Goal: Information Seeking & Learning: Compare options

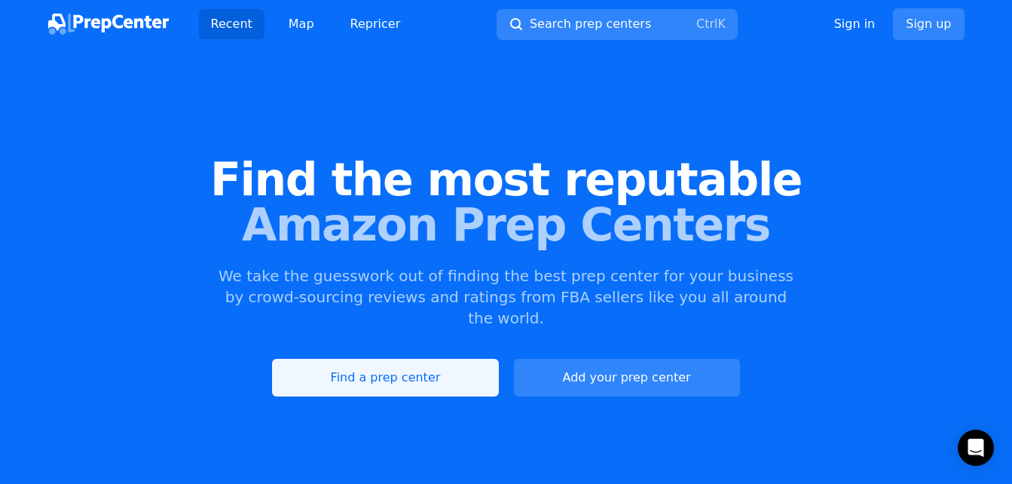
click at [444, 359] on link "Find a prep center" at bounding box center [385, 378] width 226 height 38
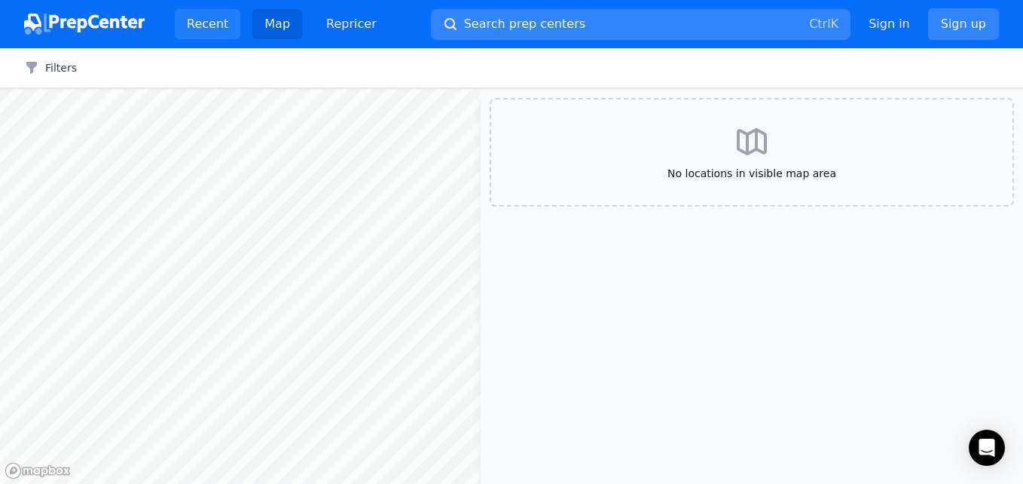
click at [474, 28] on span "Search prep centers" at bounding box center [524, 24] width 121 height 18
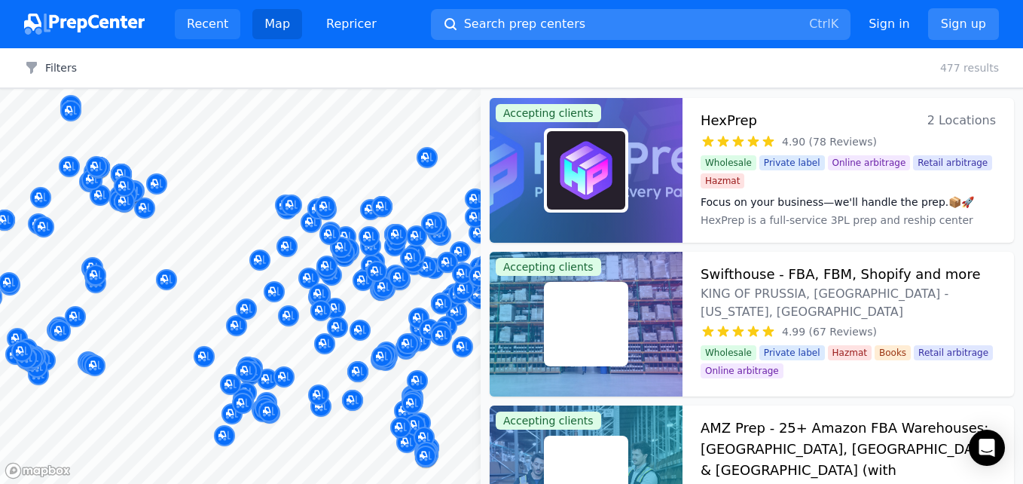
click at [206, 27] on link "Recent" at bounding box center [208, 24] width 66 height 30
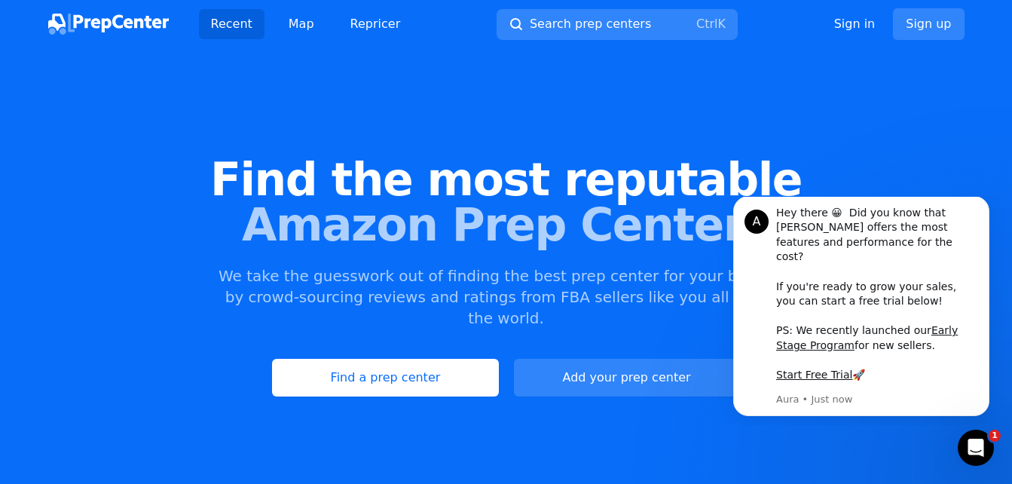
click at [434, 331] on div "Find the most reputable Amazon Prep Centers We take the guesswork out of findin…" at bounding box center [506, 276] width 1012 height 408
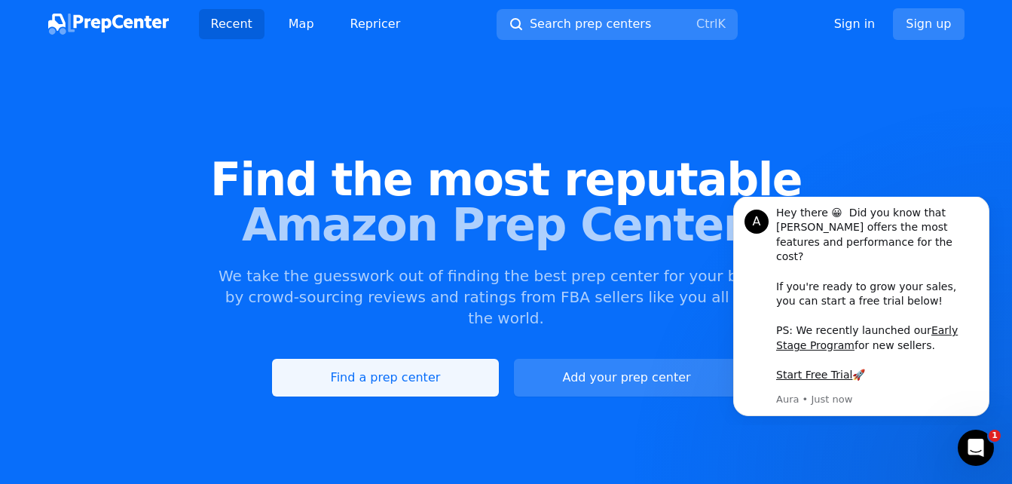
click at [433, 359] on link "Find a prep center" at bounding box center [385, 378] width 226 height 38
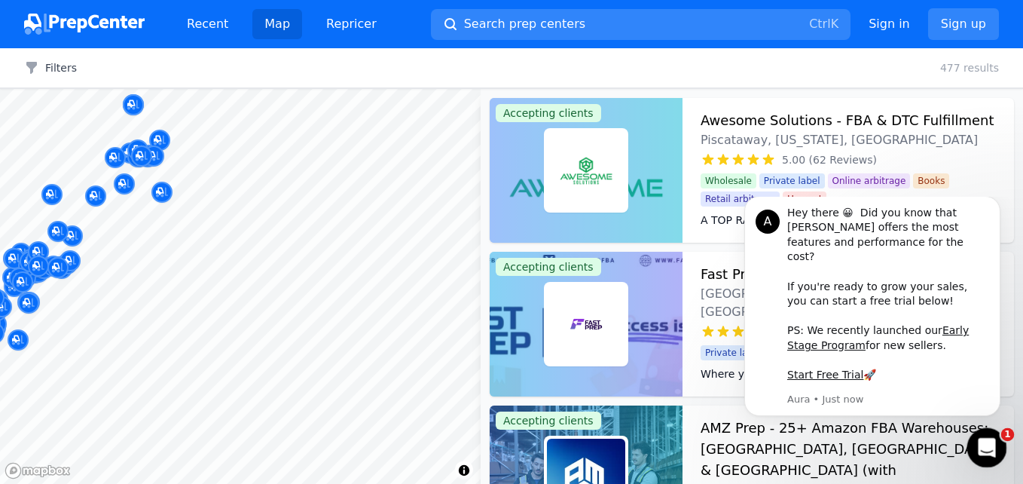
click at [981, 444] on icon "Open Intercom Messenger" at bounding box center [984, 445] width 25 height 25
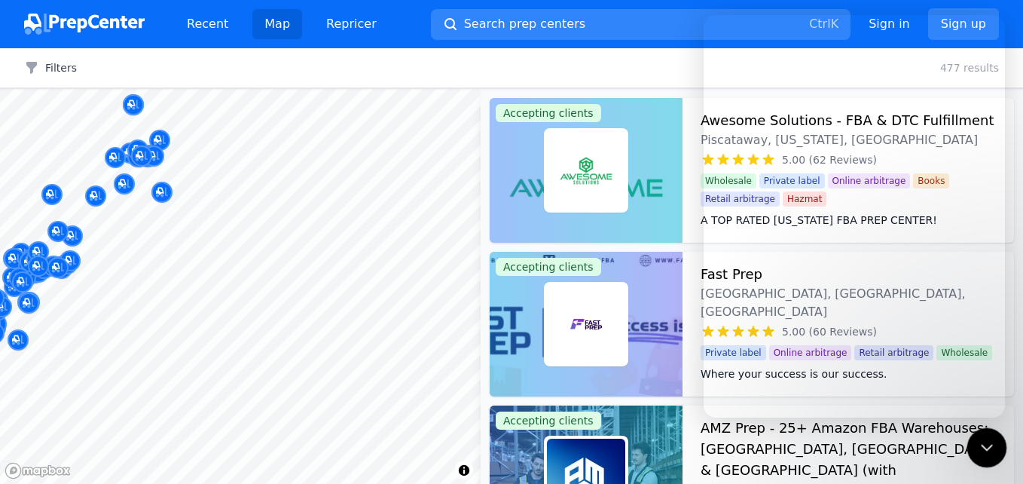
click at [981, 442] on icon "Close Intercom Messenger" at bounding box center [984, 445] width 18 height 18
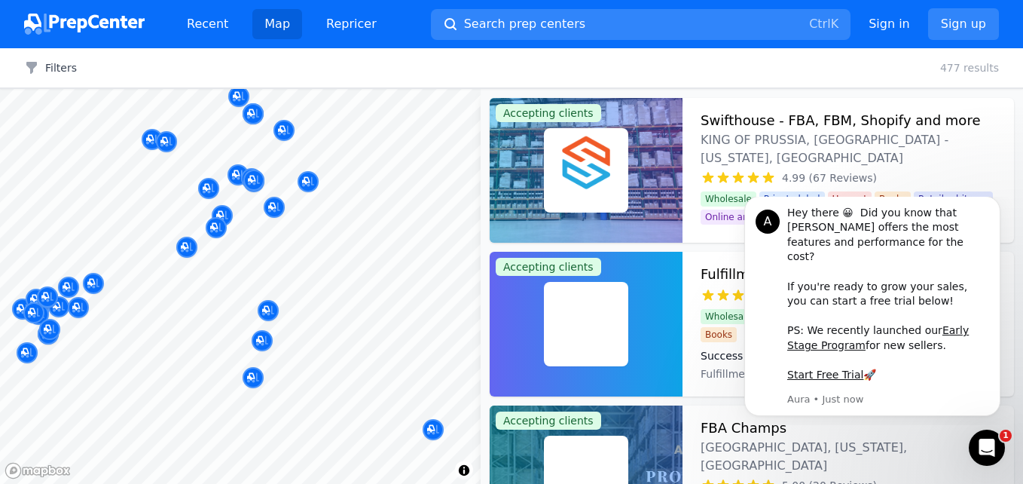
click at [254, 257] on body "Recent Map Repricer Search prep centers Ctrl K Open main menu Sign in Sign up F…" at bounding box center [511, 242] width 1023 height 484
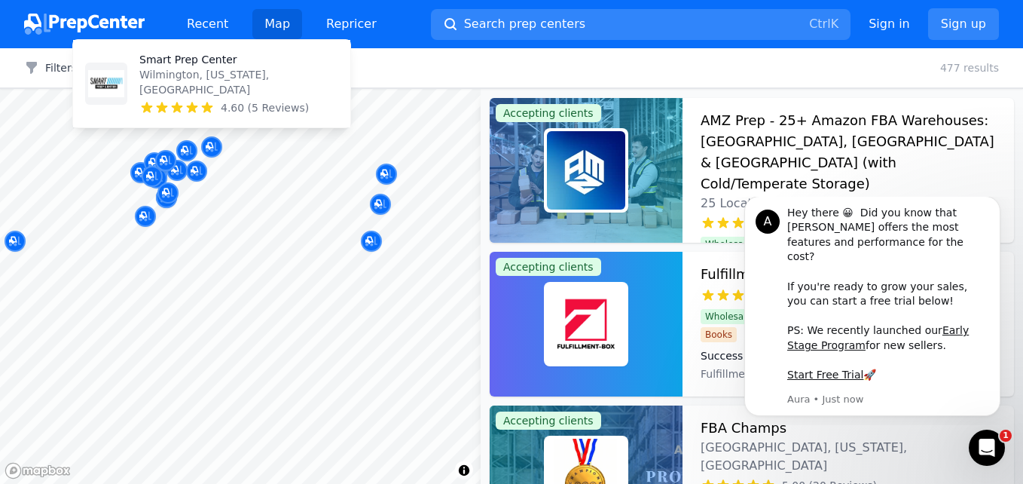
click at [217, 140] on icon "Map marker" at bounding box center [212, 146] width 12 height 15
click at [210, 141] on icon "Map marker" at bounding box center [212, 146] width 12 height 15
click at [172, 67] on p "Smart Prep Center" at bounding box center [238, 59] width 199 height 15
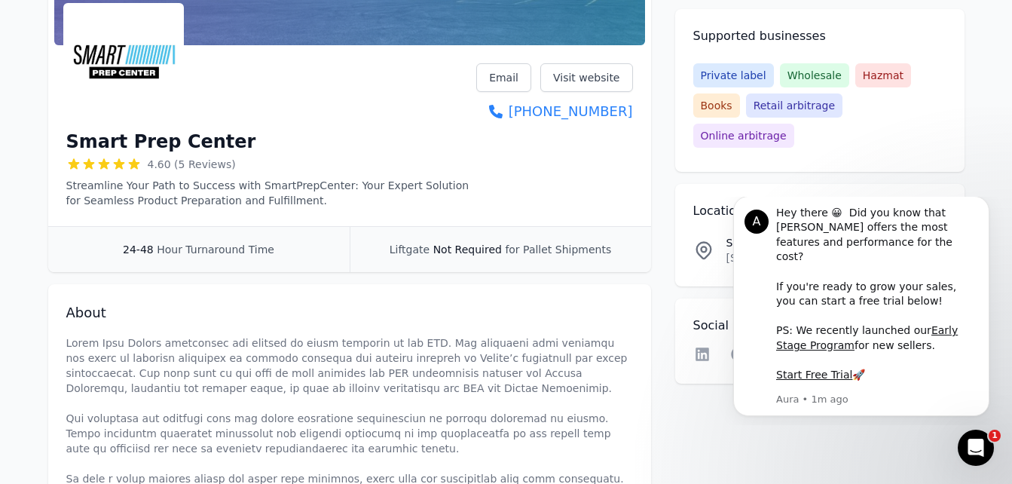
scroll to position [226, 0]
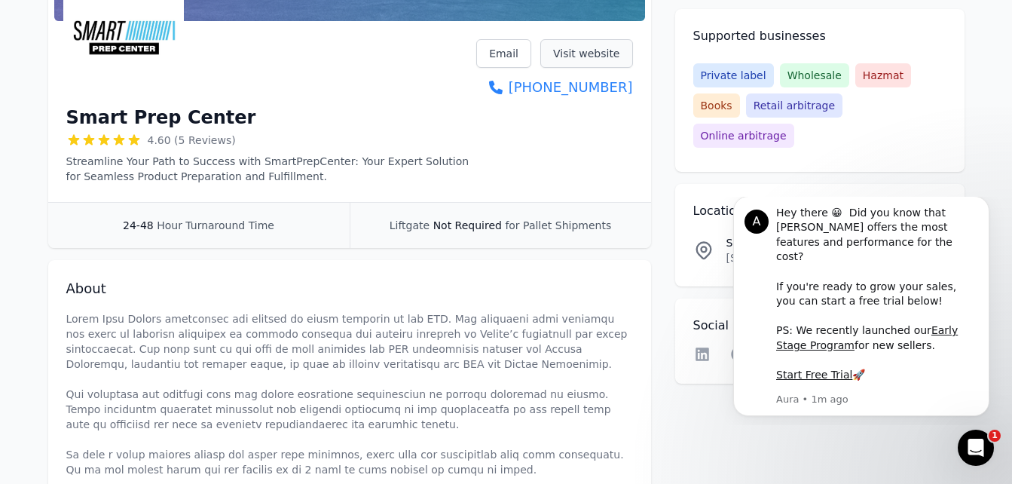
click at [570, 56] on link "Visit website" at bounding box center [586, 53] width 93 height 29
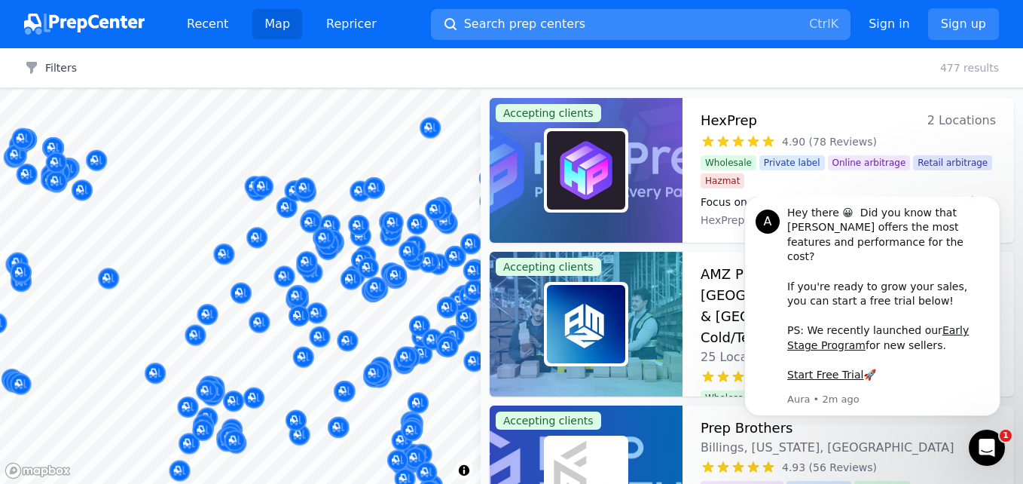
click at [511, 23] on span "Search prep centers" at bounding box center [524, 24] width 121 height 18
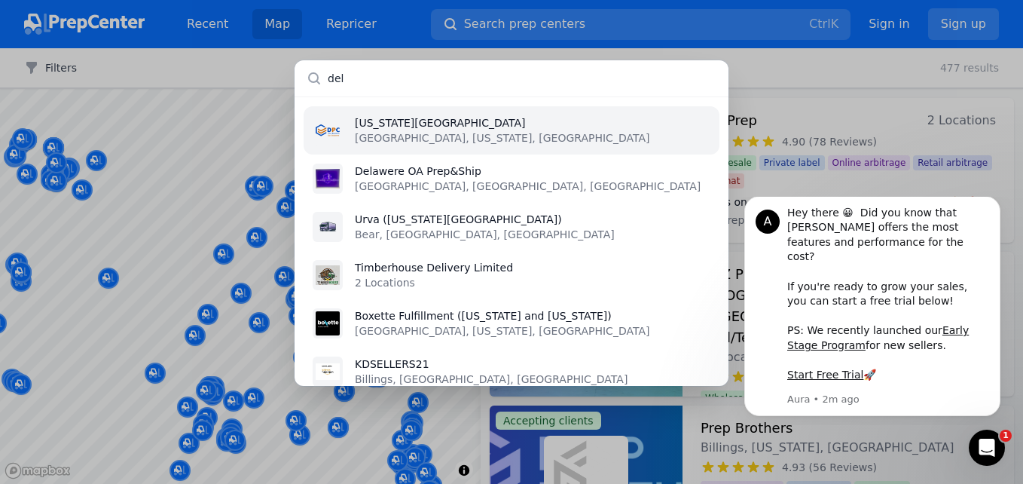
type input "del"
click at [437, 131] on p "[GEOGRAPHIC_DATA], [US_STATE], [GEOGRAPHIC_DATA]" at bounding box center [502, 137] width 295 height 15
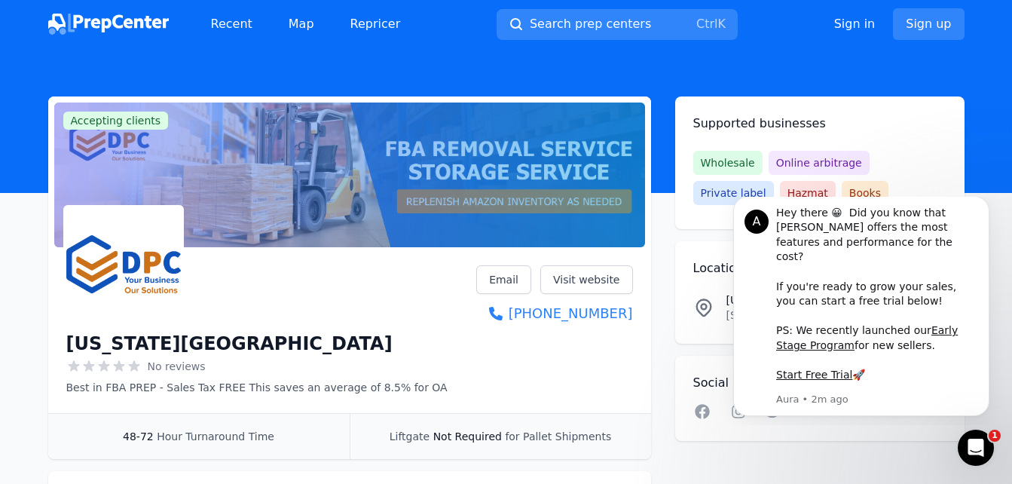
scroll to position [75, 0]
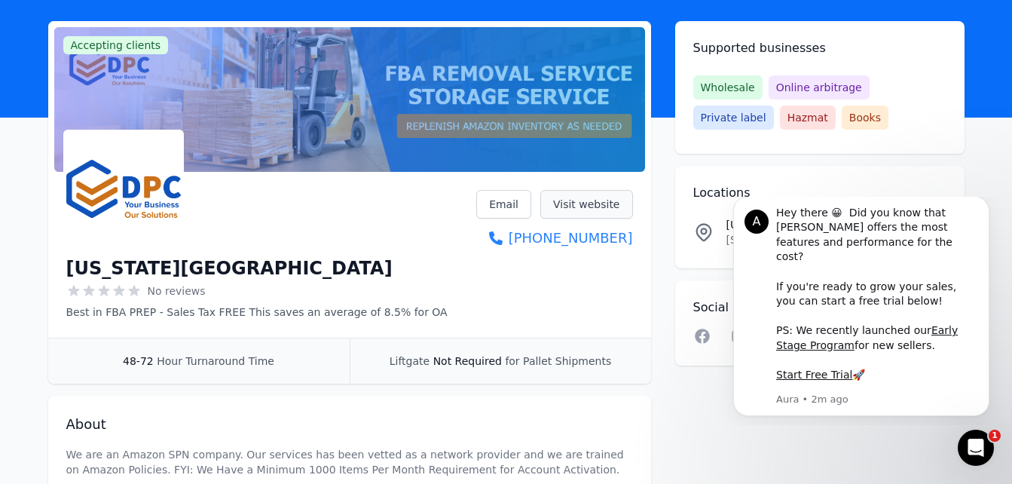
click at [572, 198] on link "Visit website" at bounding box center [586, 204] width 93 height 29
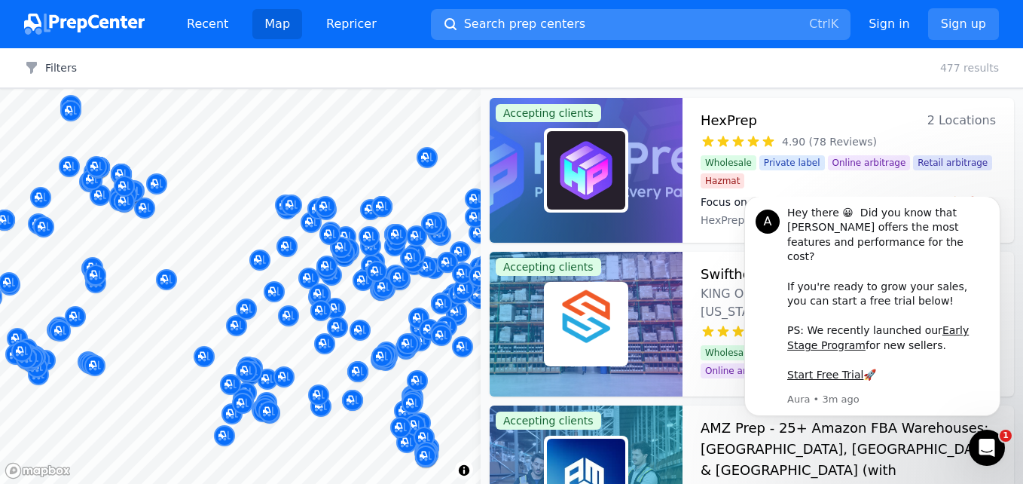
click at [507, 35] on button "Search prep centers Ctrl K" at bounding box center [641, 24] width 420 height 31
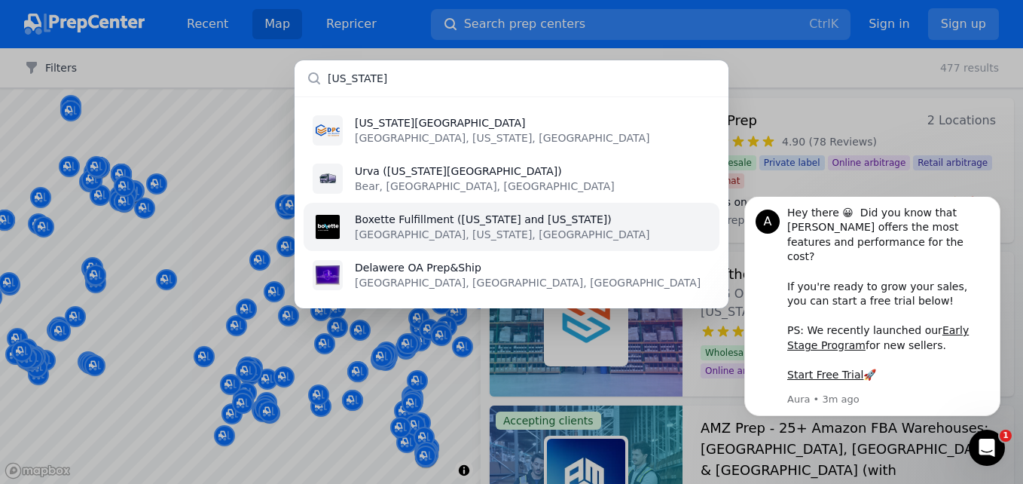
type input "delaware"
click at [426, 227] on p "[GEOGRAPHIC_DATA], [US_STATE], [GEOGRAPHIC_DATA]" at bounding box center [502, 234] width 295 height 15
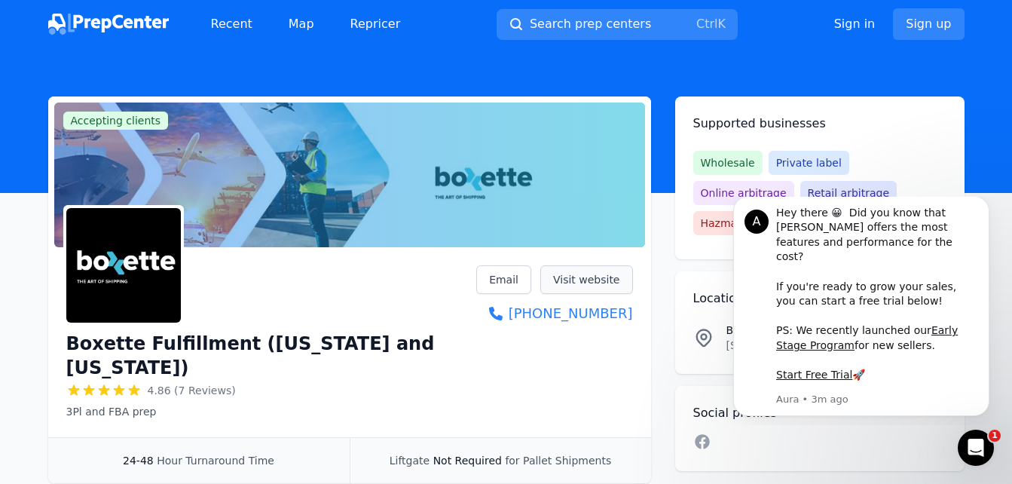
click at [608, 274] on link "Visit website" at bounding box center [586, 279] width 93 height 29
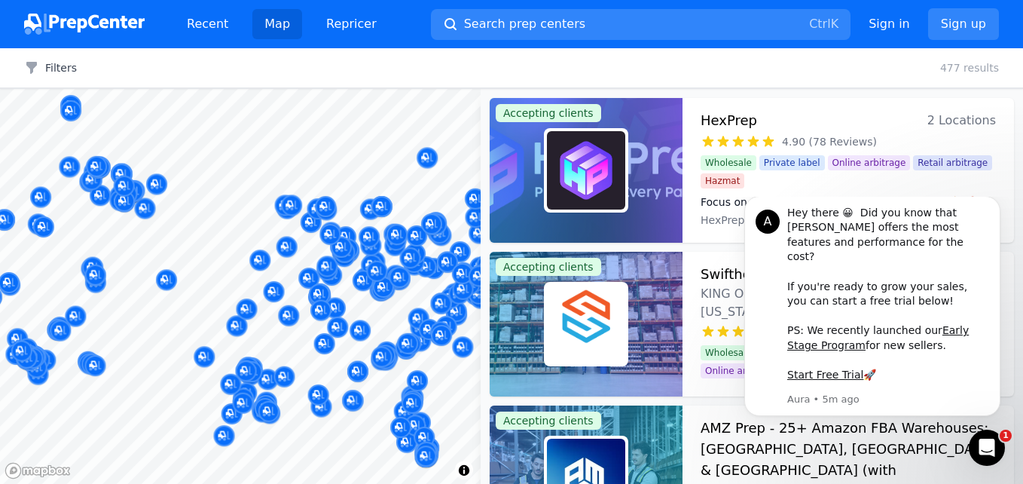
drag, startPoint x: 372, startPoint y: 231, endPoint x: 302, endPoint y: 151, distance: 106.2
click at [301, 89] on div at bounding box center [240, 89] width 481 height 0
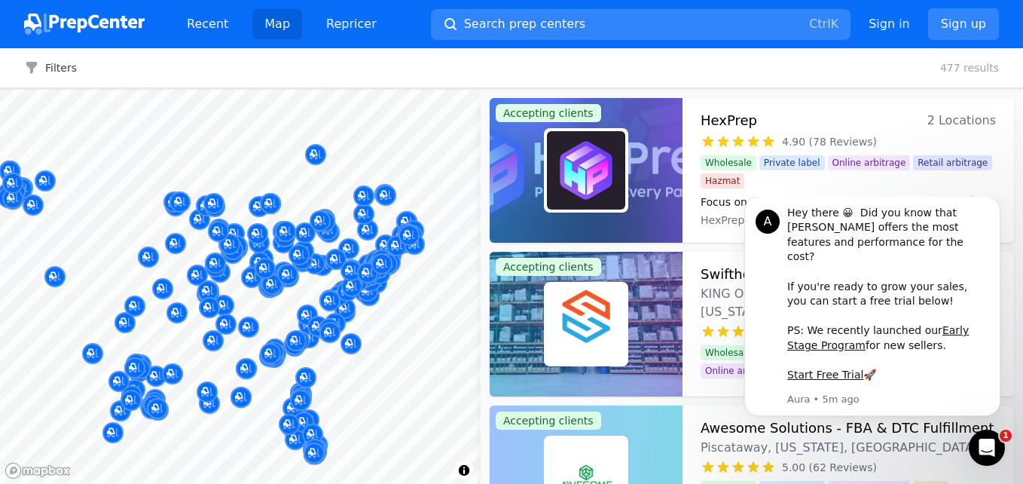
click at [347, 202] on div at bounding box center [320, 204] width 289 height 12
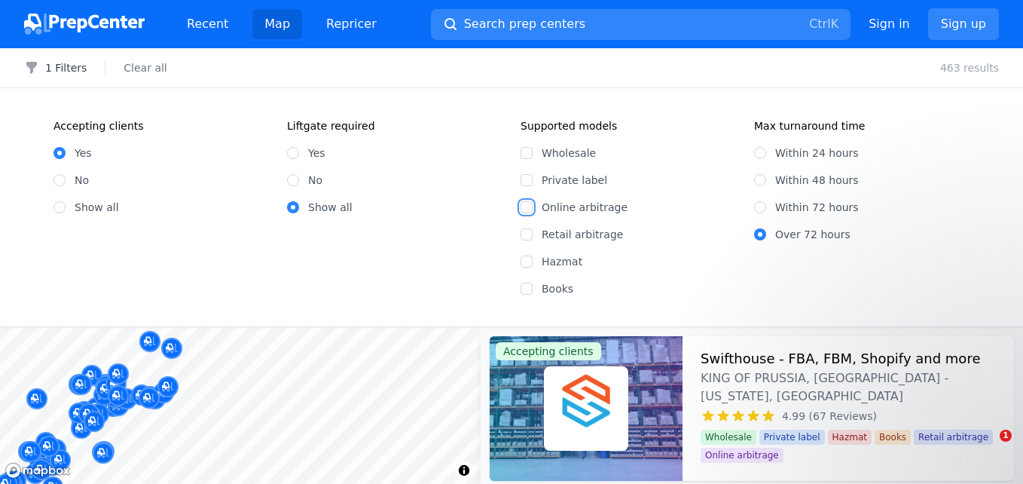
click at [530, 206] on input "Online arbitrage" at bounding box center [527, 207] width 12 height 12
checkbox input "true"
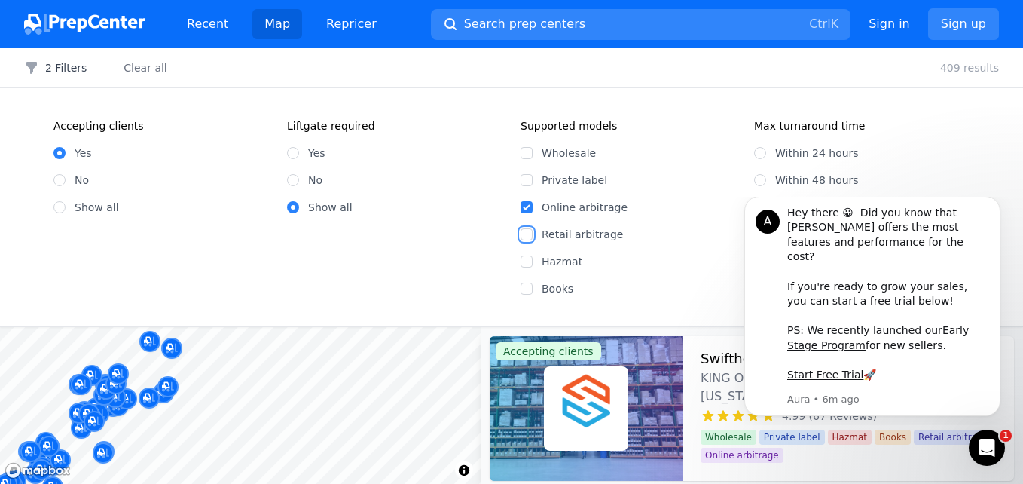
click at [527, 235] on input "Retail arbitrage" at bounding box center [527, 234] width 12 height 12
checkbox input "true"
click at [965, 110] on div "Accepting clients Yes No Show all Liftgate required Yes No Show all Supported m…" at bounding box center [511, 207] width 1023 height 238
click at [675, 286] on label "Books" at bounding box center [639, 288] width 194 height 15
click at [533, 286] on input "Books" at bounding box center [527, 288] width 12 height 12
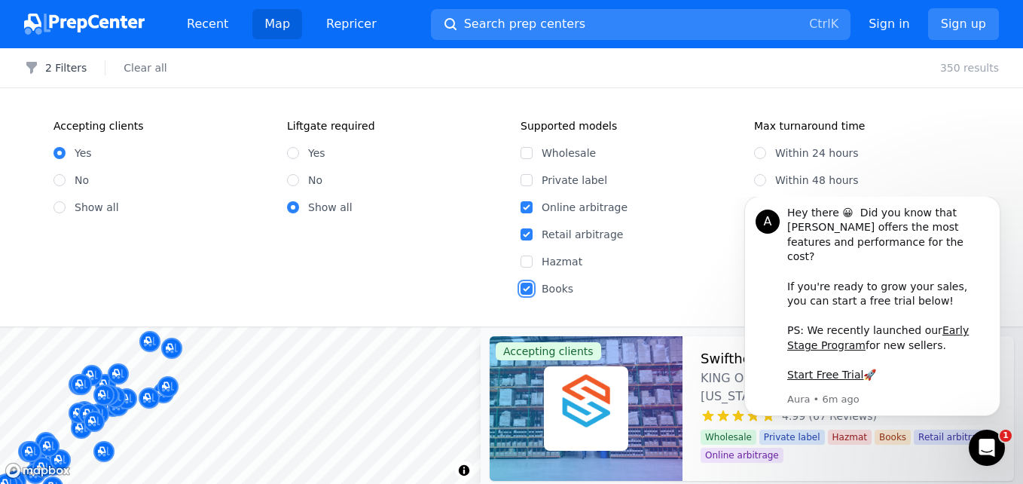
checkbox input "true"
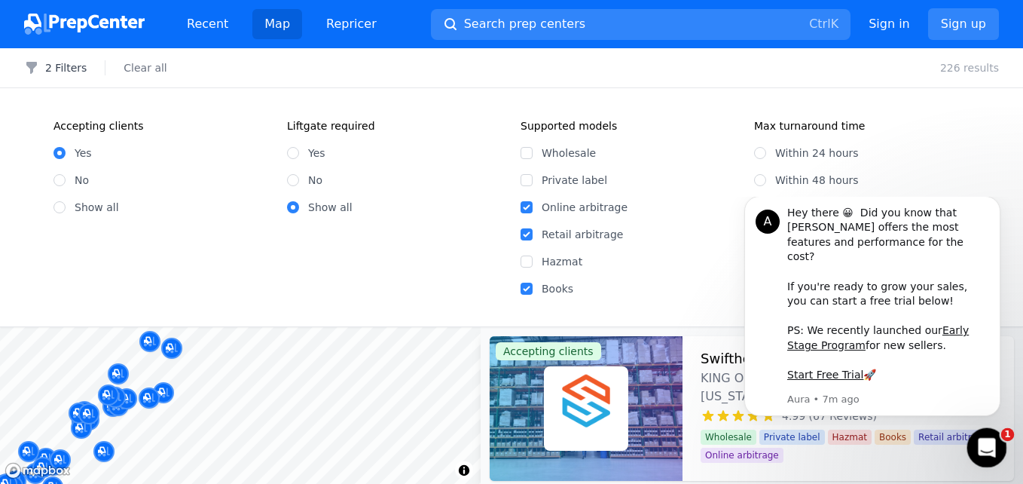
click at [980, 445] on icon "Open Intercom Messenger" at bounding box center [984, 445] width 25 height 25
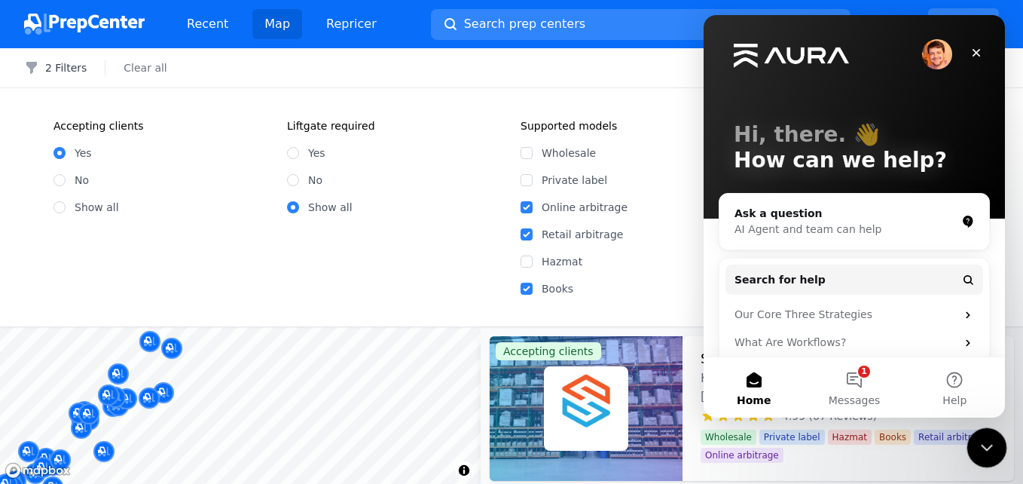
click at [980, 445] on icon "Close Intercom Messenger" at bounding box center [984, 445] width 18 height 18
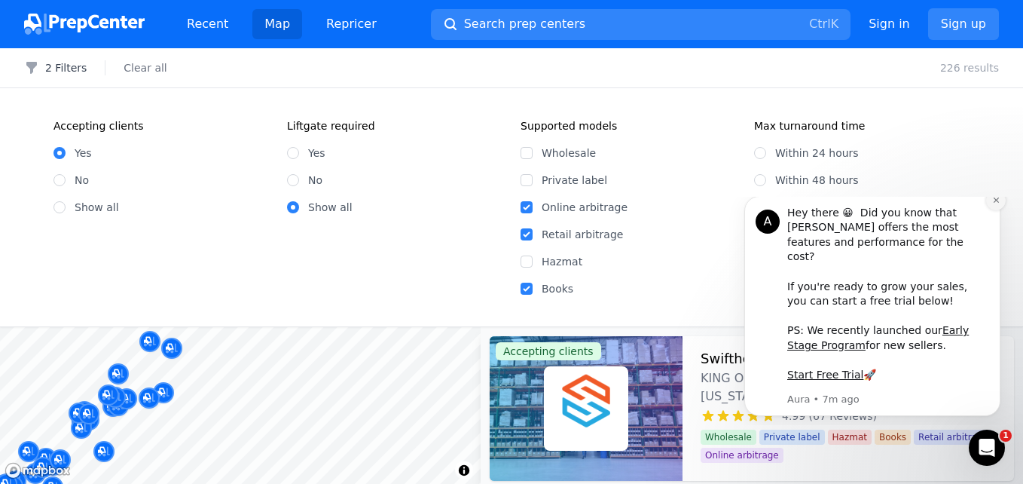
click at [992, 204] on icon "Dismiss notification" at bounding box center [996, 200] width 8 height 8
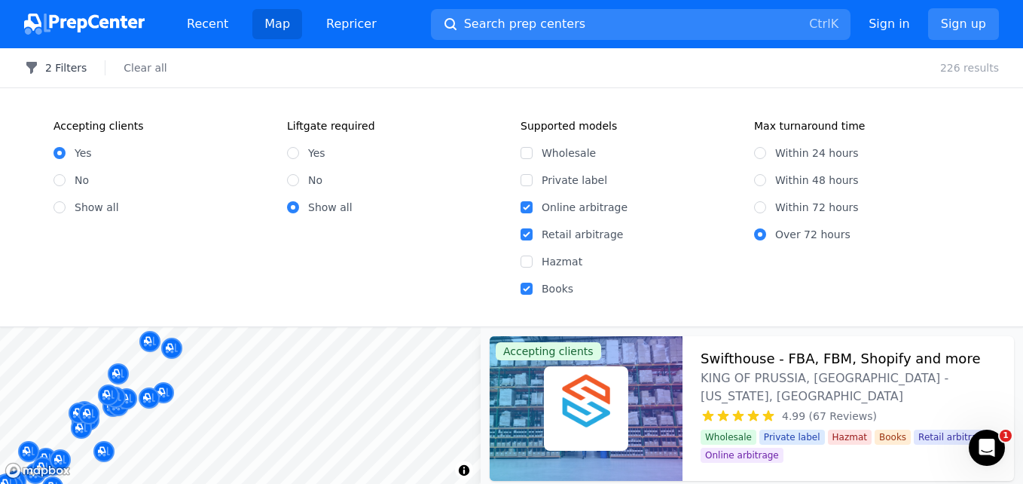
click at [62, 67] on button "2 Filters" at bounding box center [55, 67] width 63 height 15
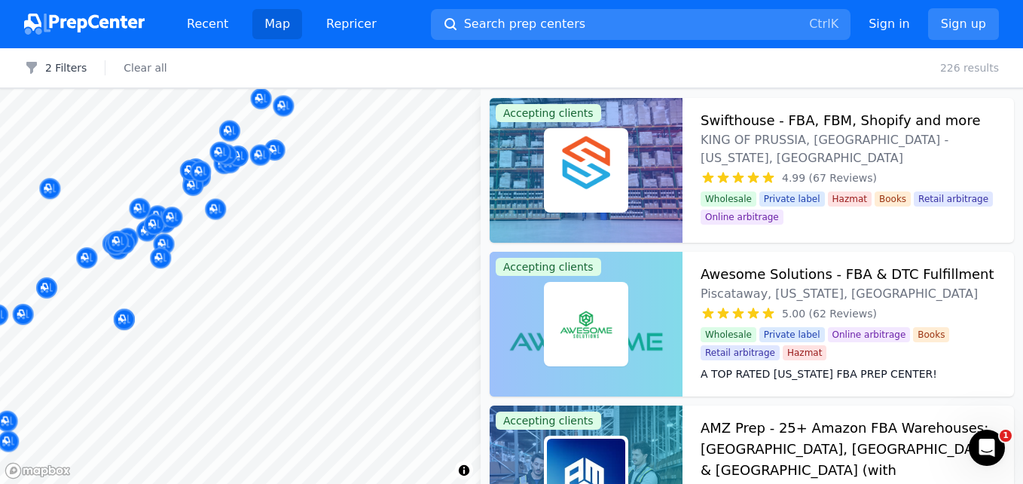
click at [392, 234] on body "Recent Map Repricer Search prep centers Ctrl K Open main menu Sign in Sign up F…" at bounding box center [511, 242] width 1023 height 484
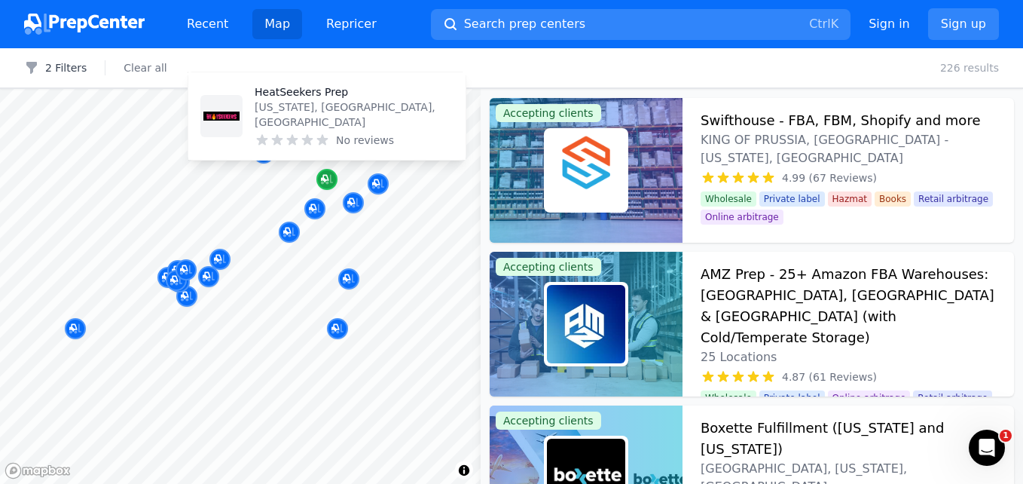
click at [331, 182] on icon "Map marker" at bounding box center [327, 180] width 12 height 10
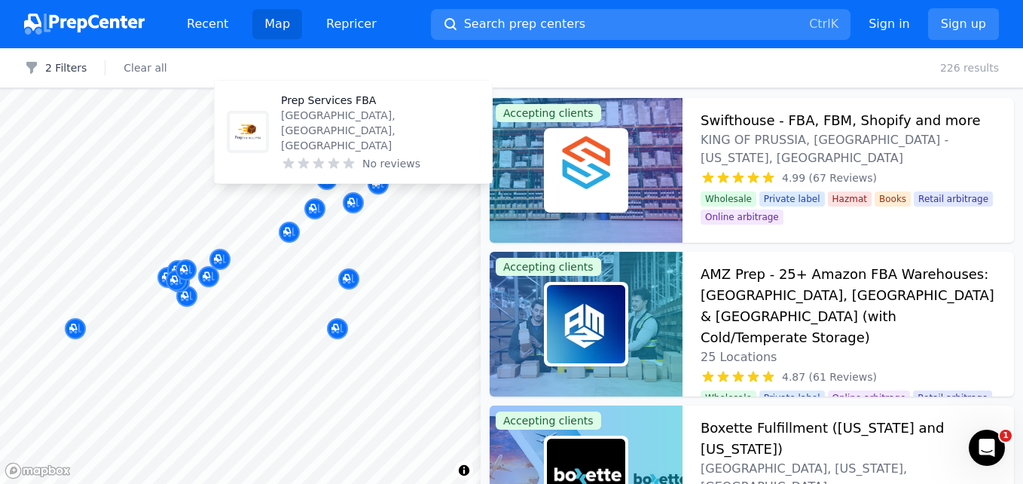
click at [334, 108] on p "Prep Services FBA" at bounding box center [380, 100] width 199 height 15
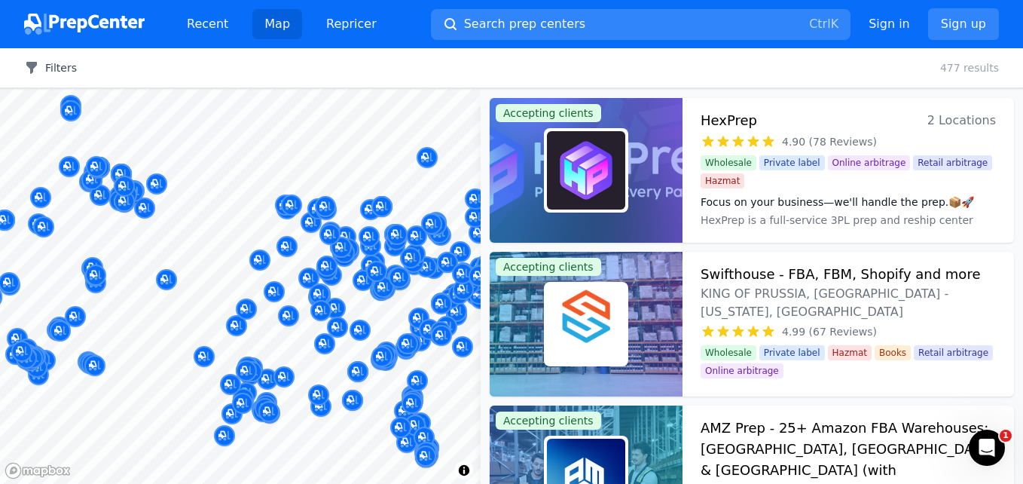
click at [63, 70] on button "Filters" at bounding box center [50, 67] width 53 height 15
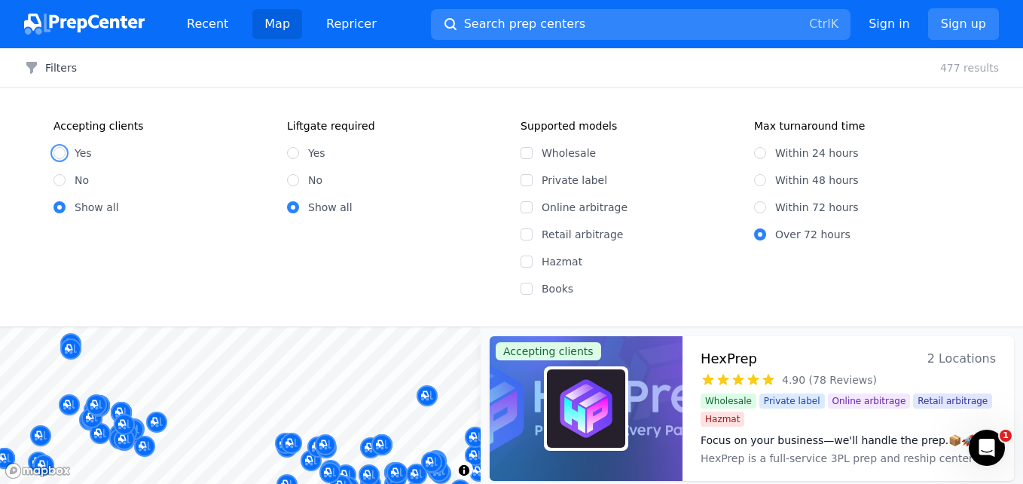
click at [63, 156] on input "Yes" at bounding box center [59, 153] width 12 height 12
radio input "true"
click at [531, 208] on div at bounding box center [431, 207] width 289 height 12
click at [528, 230] on input "Retail arbitrage" at bounding box center [527, 234] width 12 height 12
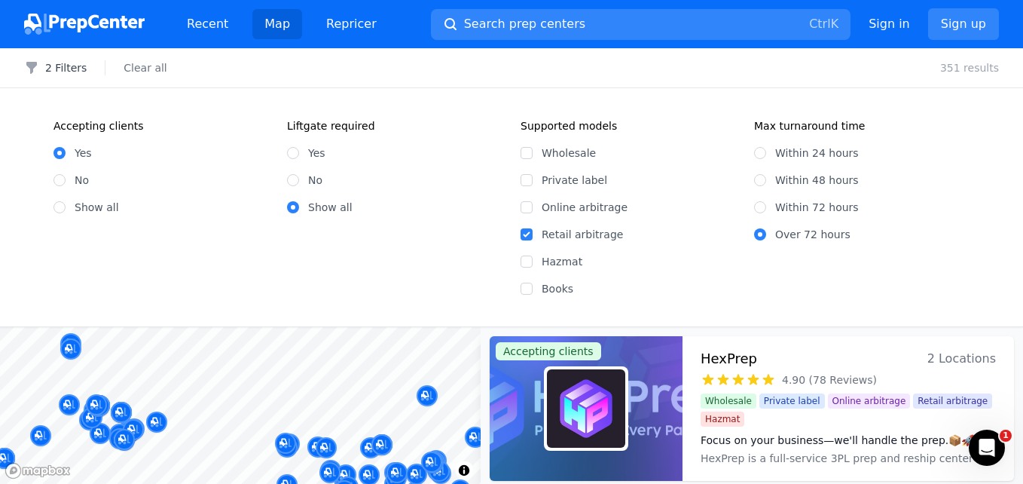
click at [526, 209] on div at bounding box center [431, 207] width 289 height 12
click at [528, 209] on div at bounding box center [431, 207] width 289 height 12
click at [526, 205] on div at bounding box center [431, 207] width 289 height 12
click at [525, 208] on div at bounding box center [431, 207] width 289 height 12
click at [527, 237] on input "Retail arbitrage" at bounding box center [527, 234] width 12 height 12
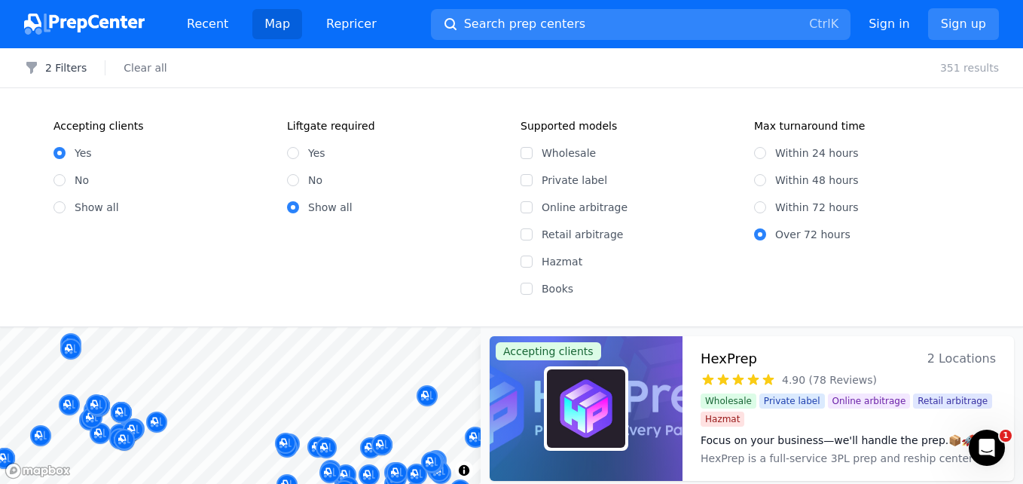
click at [529, 211] on div at bounding box center [431, 207] width 289 height 12
click at [529, 206] on div at bounding box center [431, 207] width 289 height 12
click at [523, 233] on input "Retail arbitrage" at bounding box center [527, 234] width 12 height 12
checkbox input "true"
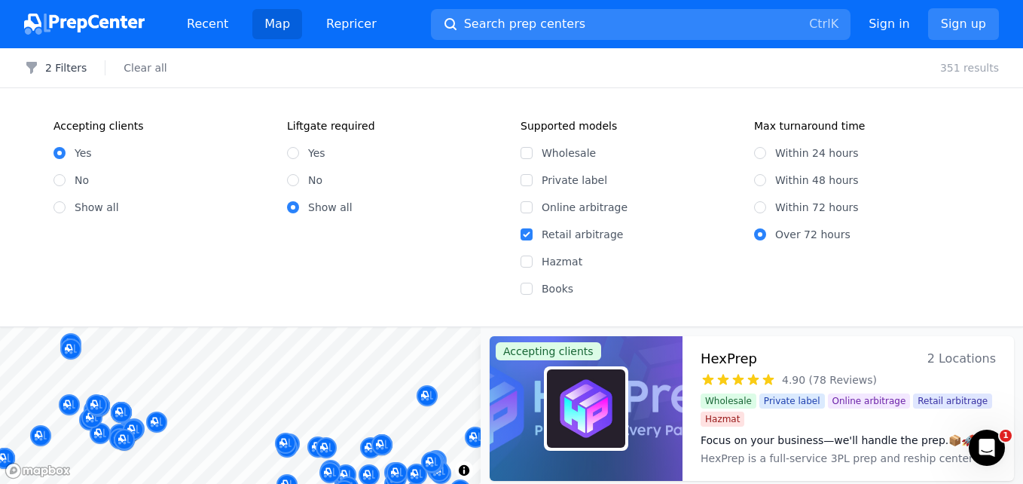
click at [527, 207] on div at bounding box center [431, 207] width 289 height 12
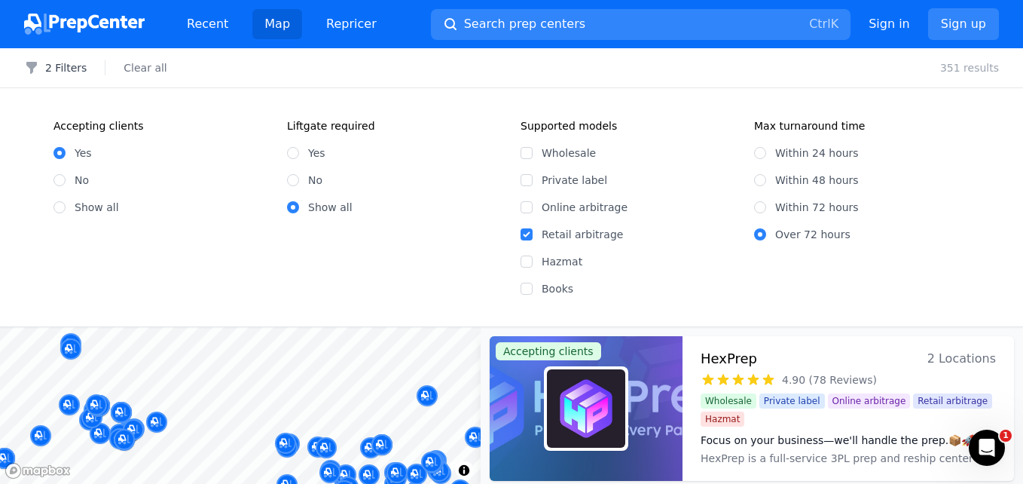
click at [527, 207] on div at bounding box center [431, 207] width 289 height 12
click at [527, 209] on div at bounding box center [431, 207] width 289 height 12
click at [66, 64] on button "2 Filters" at bounding box center [55, 67] width 63 height 15
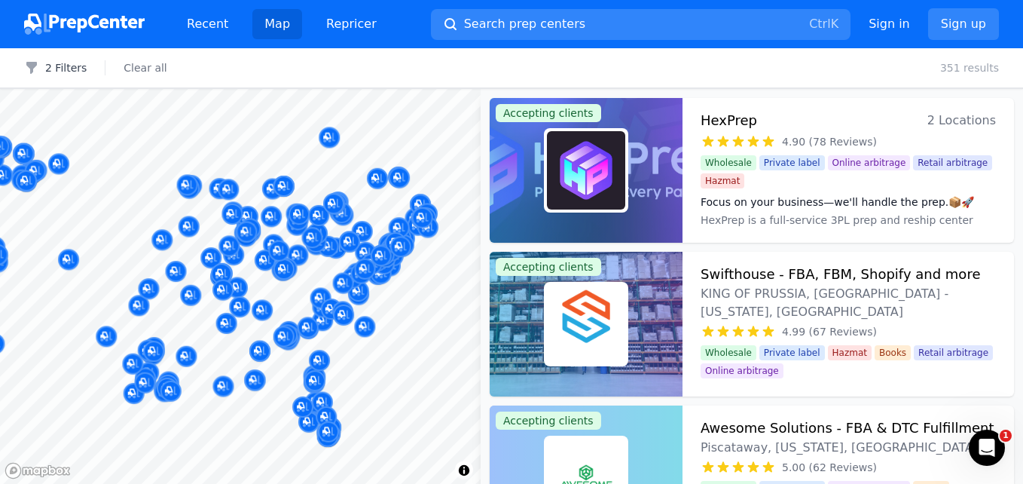
drag, startPoint x: 408, startPoint y: 179, endPoint x: 332, endPoint y: 176, distance: 76.1
click at [332, 176] on body "Recent Map Repricer Search prep centers Ctrl K Open main menu Sign in Sign up F…" at bounding box center [511, 242] width 1023 height 484
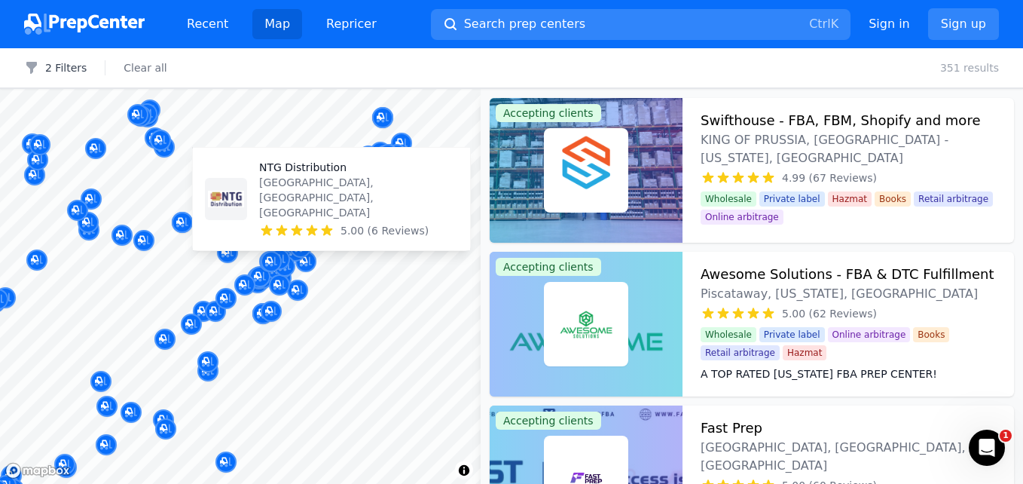
click at [247, 227] on body "Recent Map Repricer Search prep centers Ctrl K Open main menu Sign in Sign up F…" at bounding box center [511, 242] width 1023 height 484
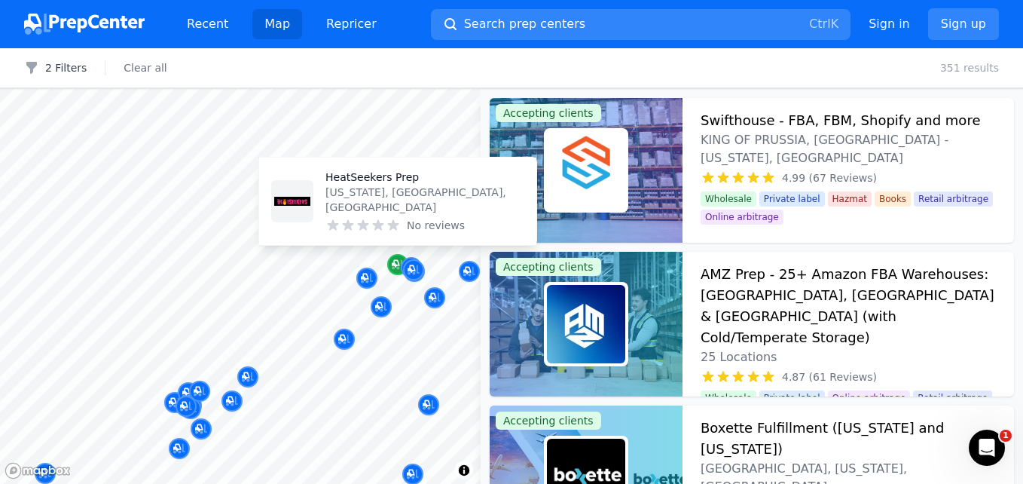
click at [396, 260] on icon "Map marker" at bounding box center [396, 264] width 8 height 8
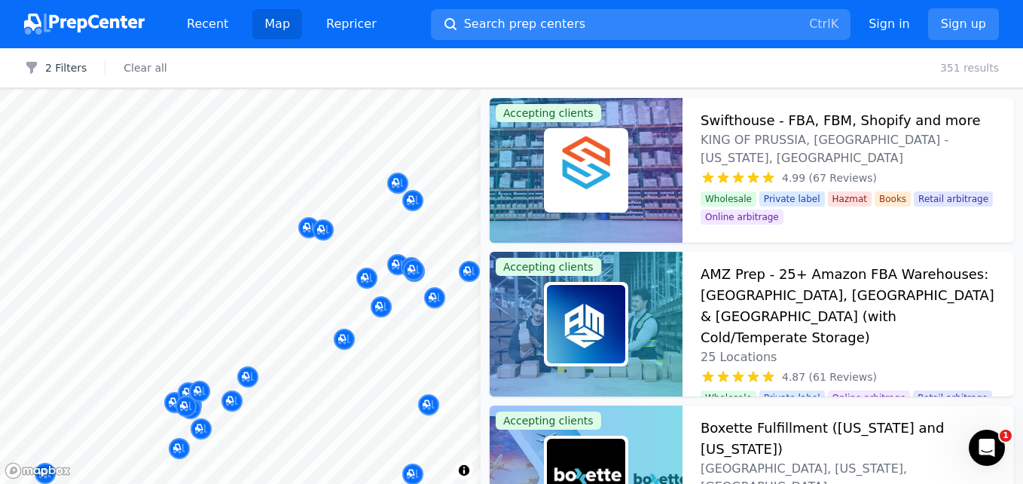
click at [395, 227] on div "HeatSeekers Prep [US_STATE], [GEOGRAPHIC_DATA], [GEOGRAPHIC_DATA] No reviews" at bounding box center [397, 202] width 289 height 102
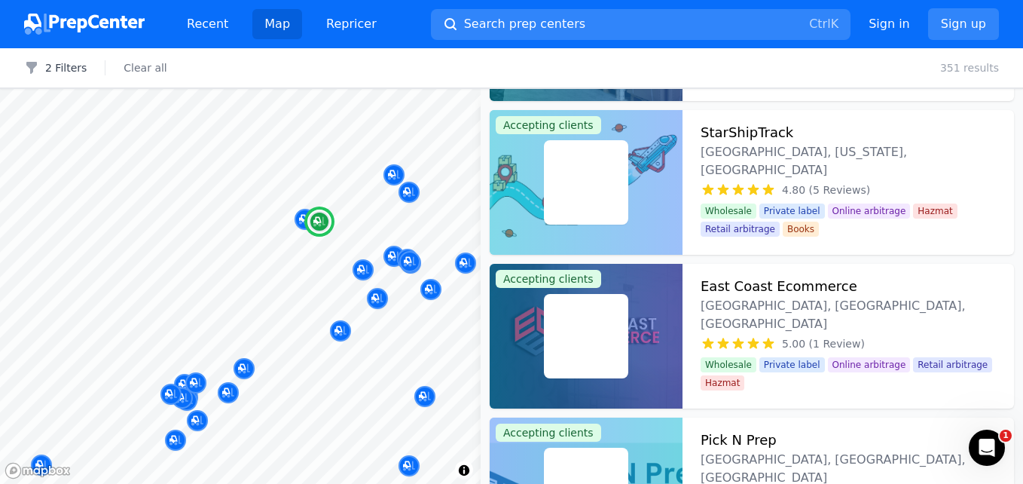
scroll to position [452, 0]
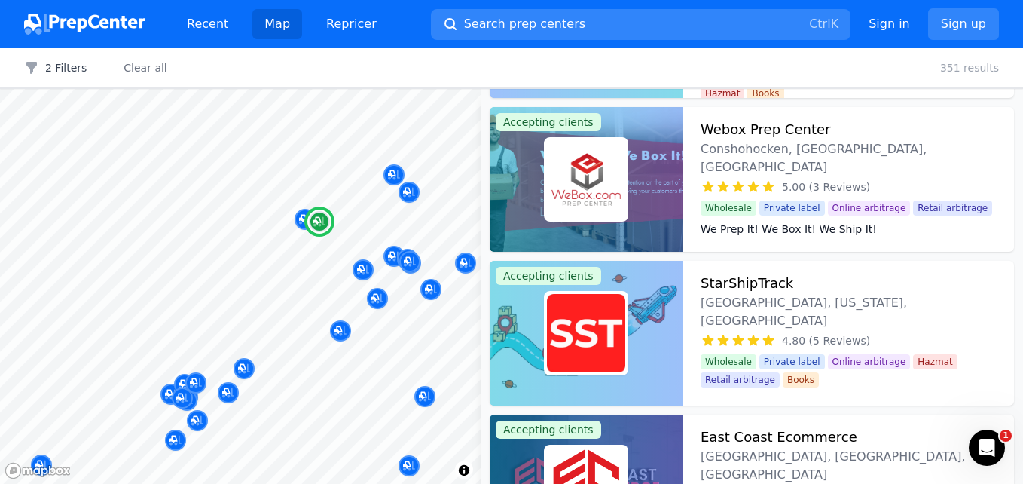
click at [734, 221] on dt "We Prep It! We Box It! We Ship It!" at bounding box center [848, 228] width 295 height 15
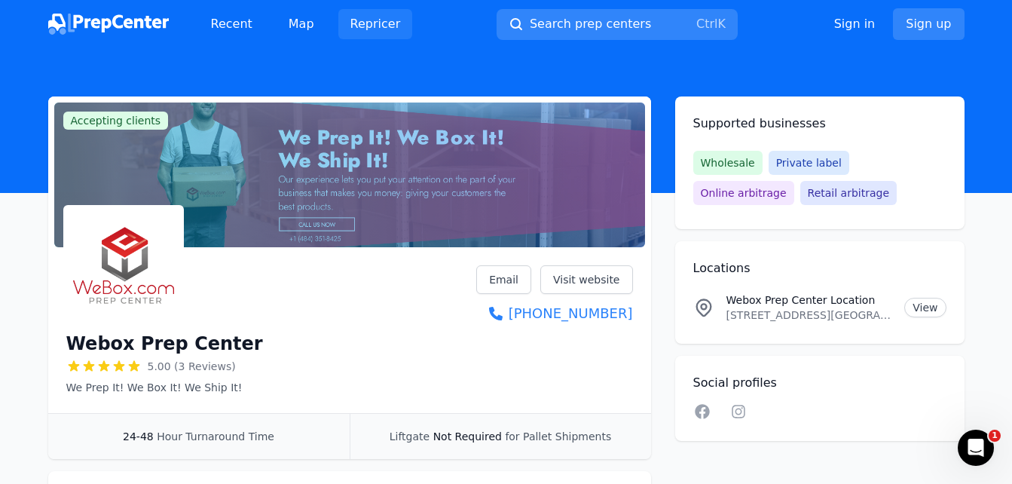
click at [390, 21] on link "Repricer" at bounding box center [375, 24] width 75 height 30
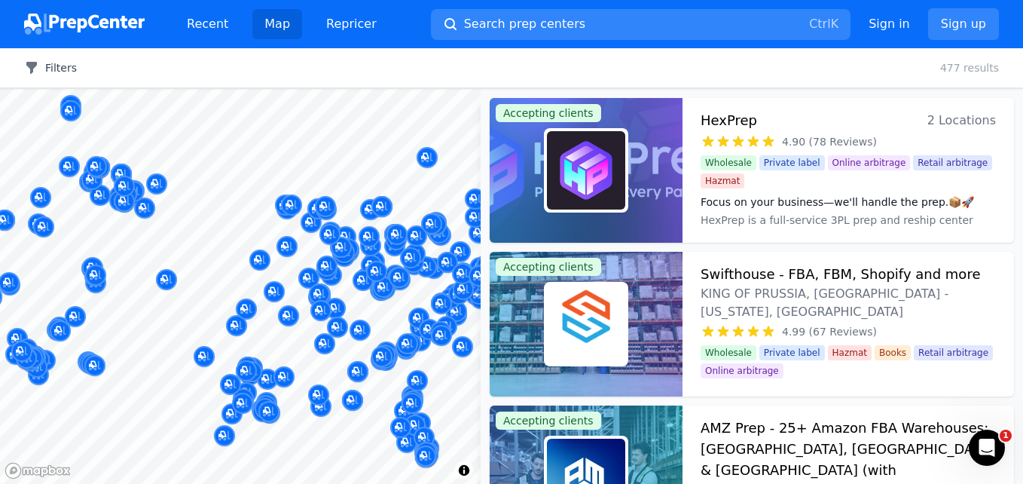
click at [54, 68] on button "Filters" at bounding box center [50, 67] width 53 height 15
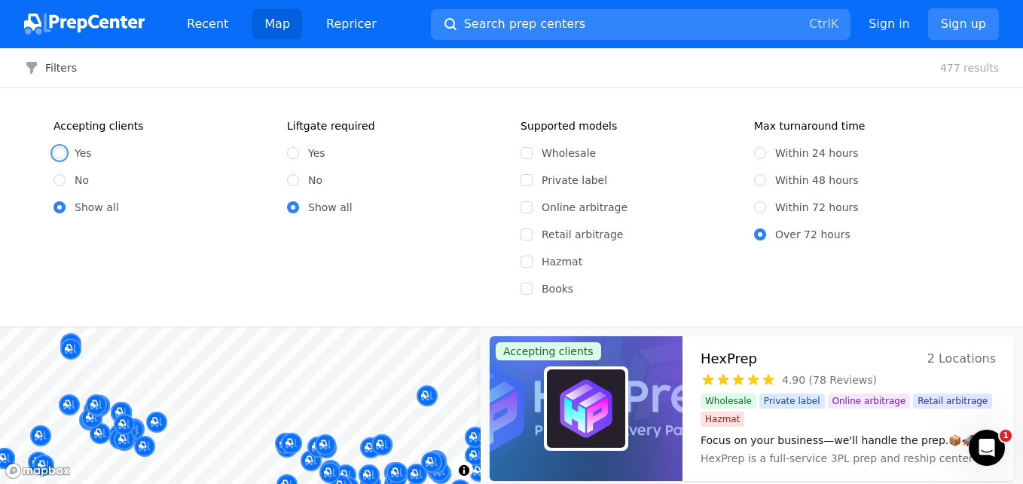
click at [65, 154] on input "Yes" at bounding box center [59, 153] width 12 height 12
radio input "true"
click at [527, 206] on input "Online arbitrage" at bounding box center [527, 207] width 12 height 12
drag, startPoint x: 527, startPoint y: 205, endPoint x: 525, endPoint y: 228, distance: 23.4
click at [527, 204] on input "Online arbitrage" at bounding box center [527, 207] width 12 height 12
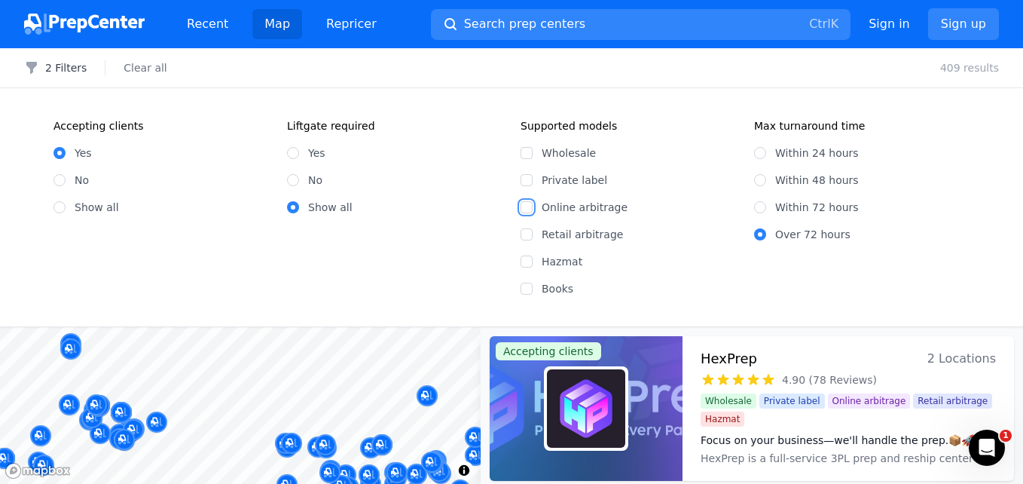
checkbox input "false"
click at [526, 231] on input "Retail arbitrage" at bounding box center [527, 234] width 12 height 12
checkbox input "true"
click at [524, 210] on input "Online arbitrage" at bounding box center [527, 207] width 12 height 12
checkbox input "true"
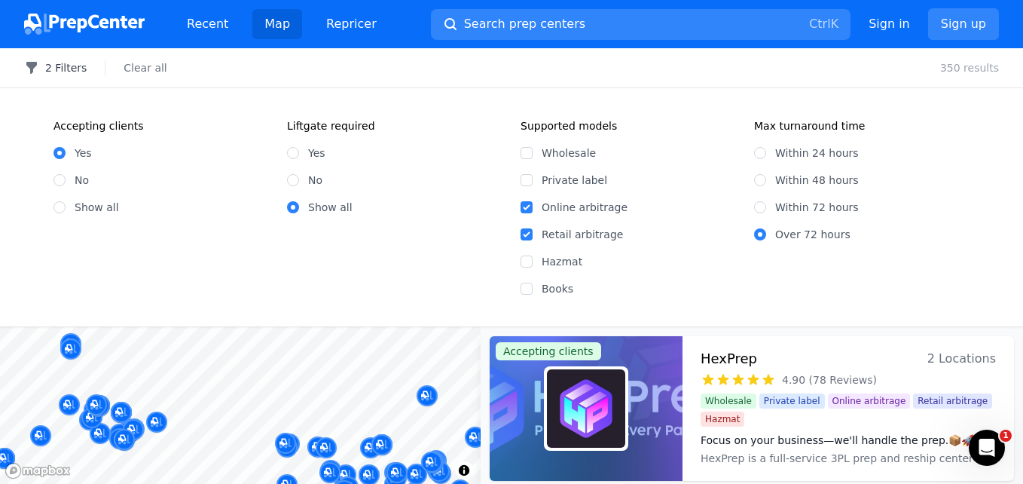
click at [73, 71] on button "2 Filters" at bounding box center [55, 67] width 63 height 15
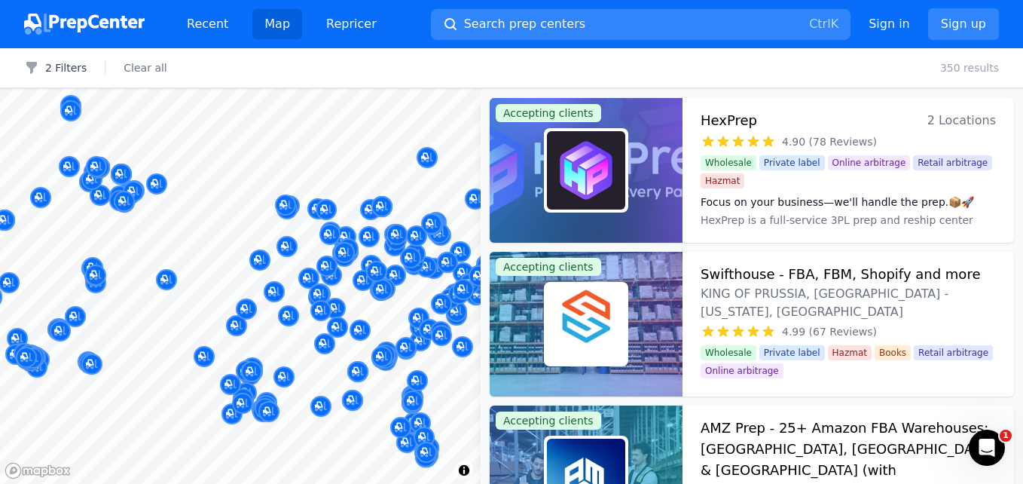
click at [312, 370] on body "Recent Map Repricer Search prep centers Ctrl K Open main menu Sign in Sign up F…" at bounding box center [511, 242] width 1023 height 484
drag, startPoint x: 403, startPoint y: 292, endPoint x: 377, endPoint y: 295, distance: 26.6
click at [377, 295] on body "Recent Map Repricer Search prep centers Ctrl K Open main menu Sign in Sign up F…" at bounding box center [511, 242] width 1023 height 484
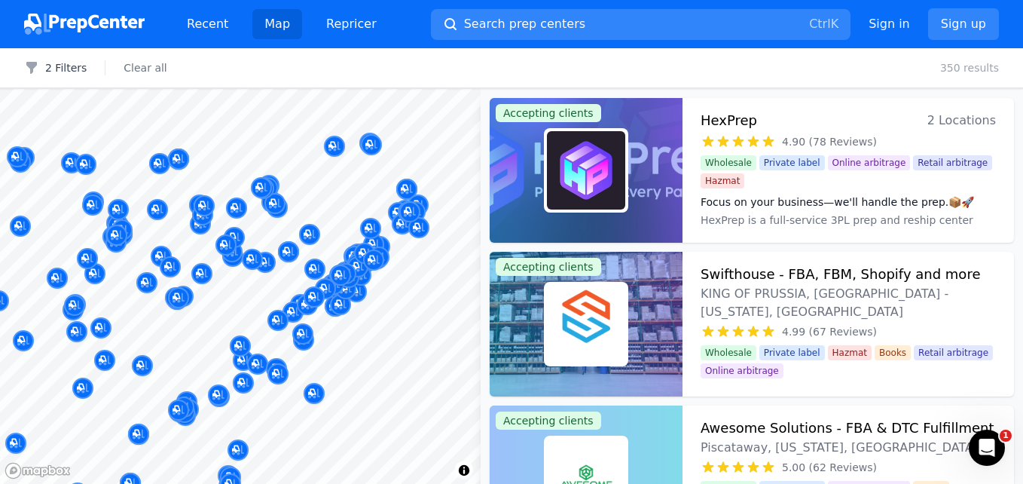
click at [435, 307] on div at bounding box center [359, 313] width 289 height 12
click at [331, 257] on div at bounding box center [340, 258] width 289 height 12
drag, startPoint x: 331, startPoint y: 257, endPoint x: 151, endPoint y: 171, distance: 199.5
click at [332, 270] on body "Recent Map Repricer Search prep centers Ctrl K Open main menu Sign in Sign up F…" at bounding box center [511, 242] width 1023 height 484
click at [388, 316] on div at bounding box center [441, 319] width 289 height 12
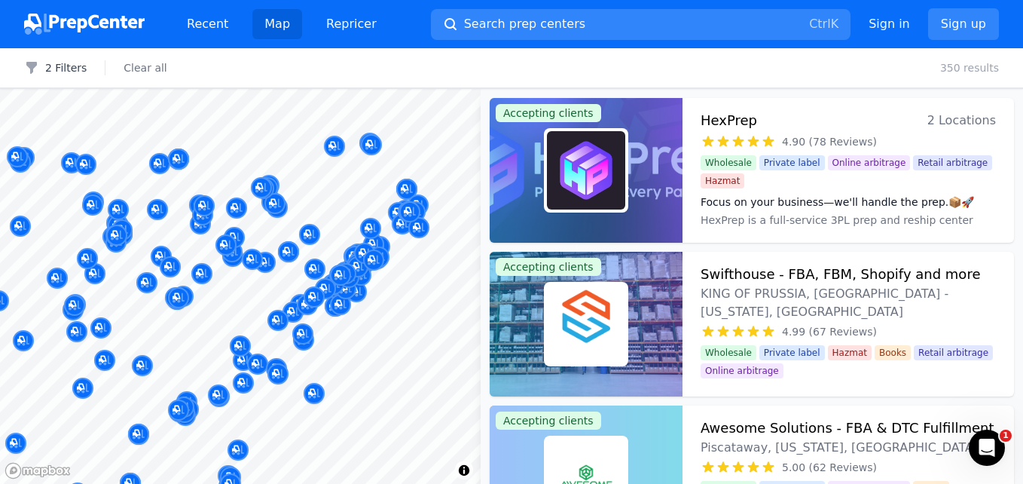
click at [377, 325] on body "Recent Map Repricer Search prep centers Ctrl K Open main menu Sign in Sign up F…" at bounding box center [511, 242] width 1023 height 484
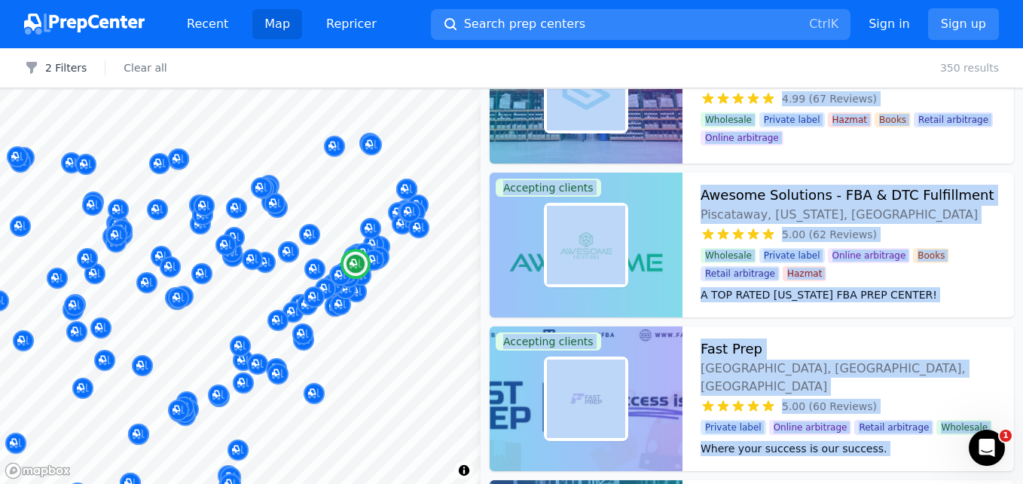
scroll to position [301, 0]
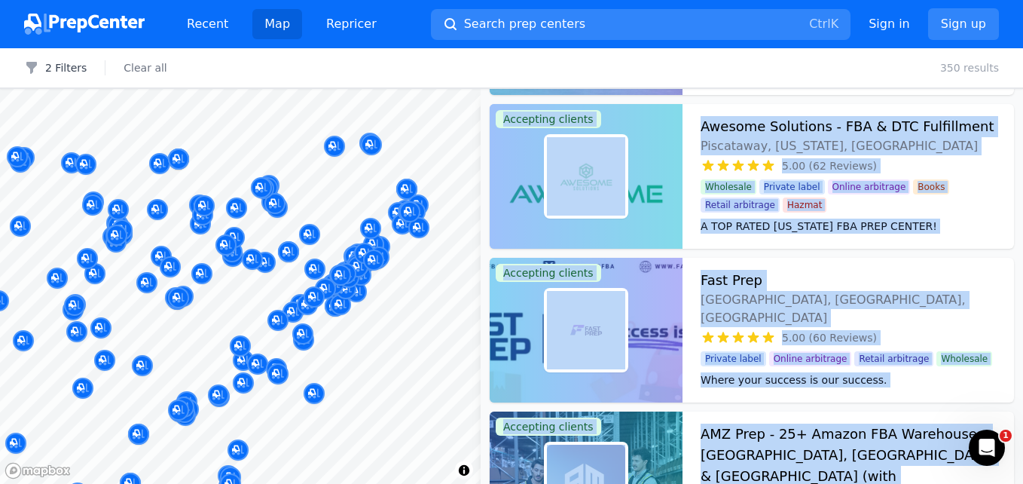
click at [384, 374] on div at bounding box center [426, 379] width 289 height 12
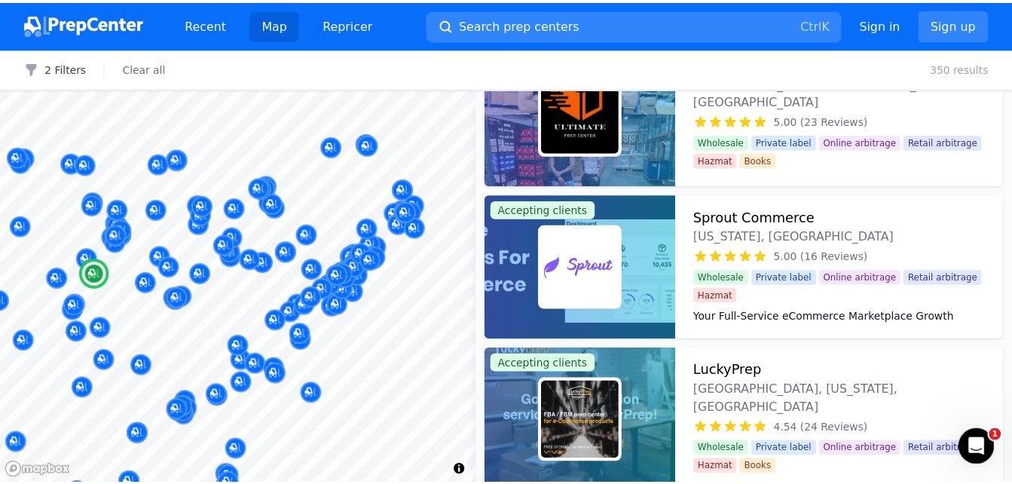
scroll to position [1055, 0]
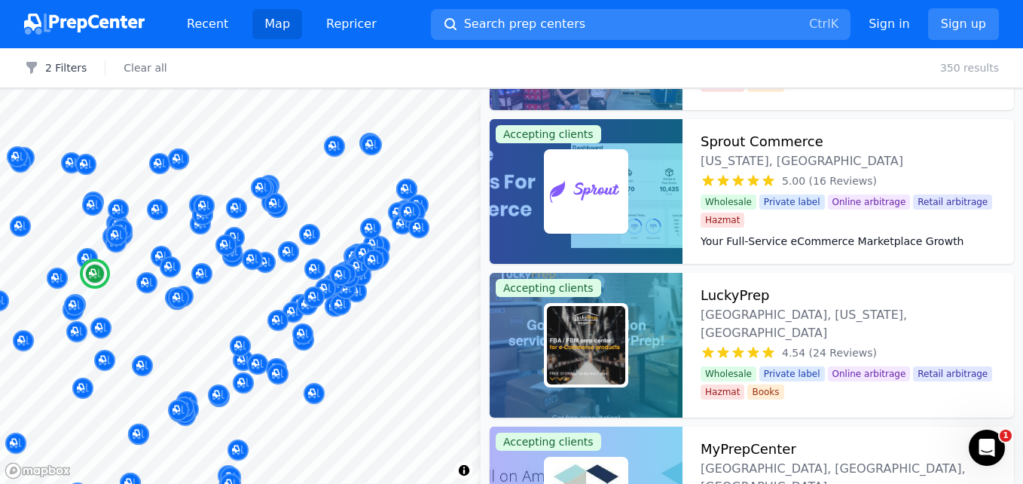
click at [600, 156] on img at bounding box center [586, 191] width 78 height 78
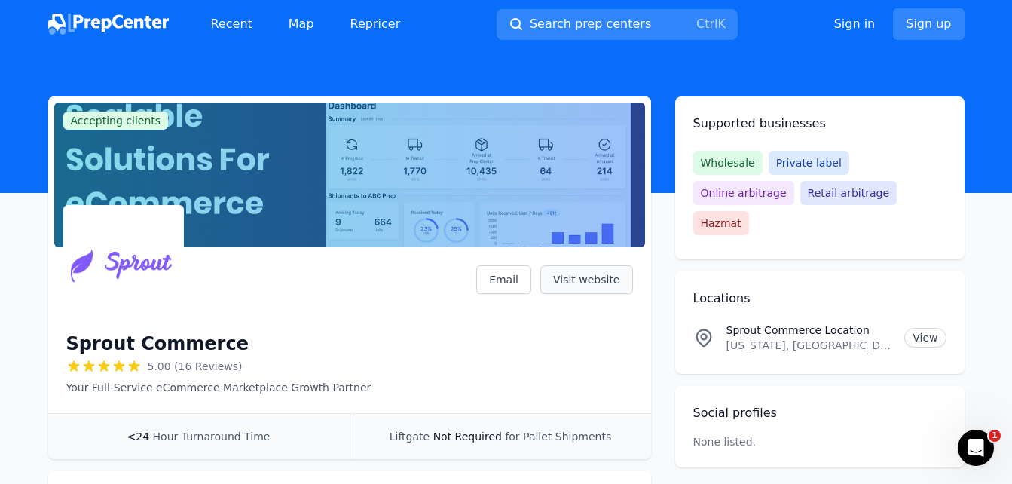
click at [579, 286] on link "Visit website" at bounding box center [586, 279] width 93 height 29
